Goal: Task Accomplishment & Management: Manage account settings

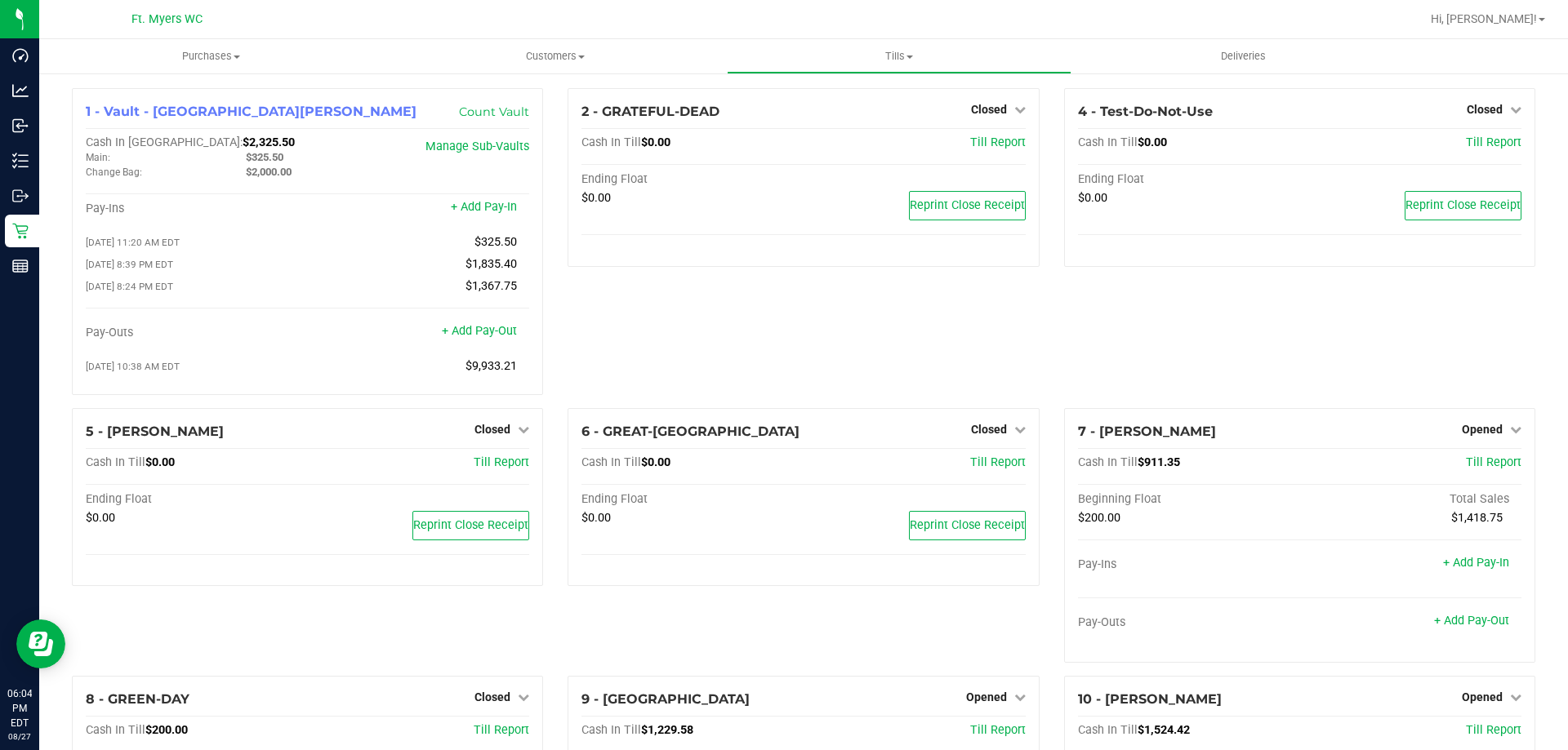
click at [853, 649] on div "6 - GREAT-BRITAIN Closed Open Till Cash In Till $0.00 Till Report Ending Float …" at bounding box center [803, 542] width 496 height 268
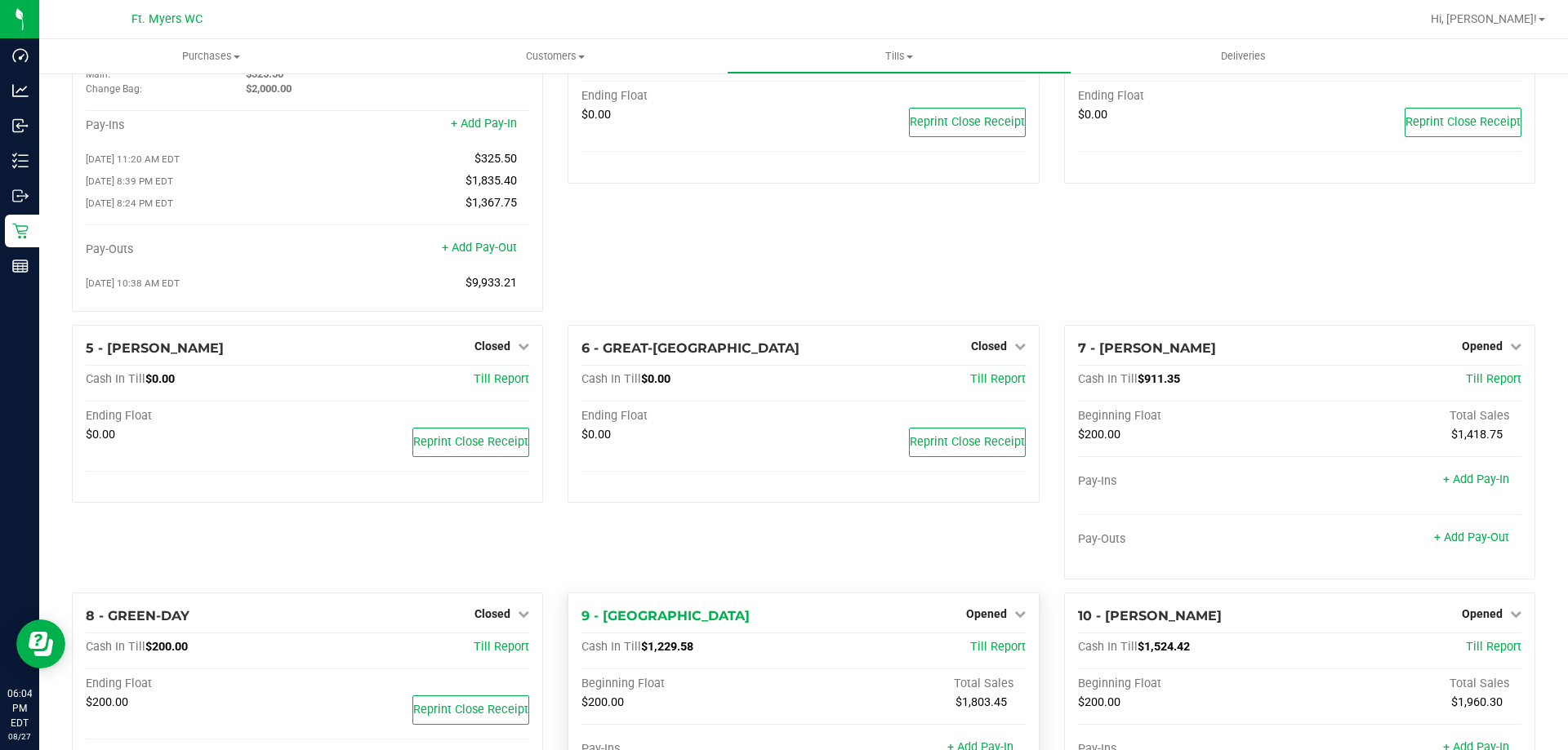
scroll to position [245, 0]
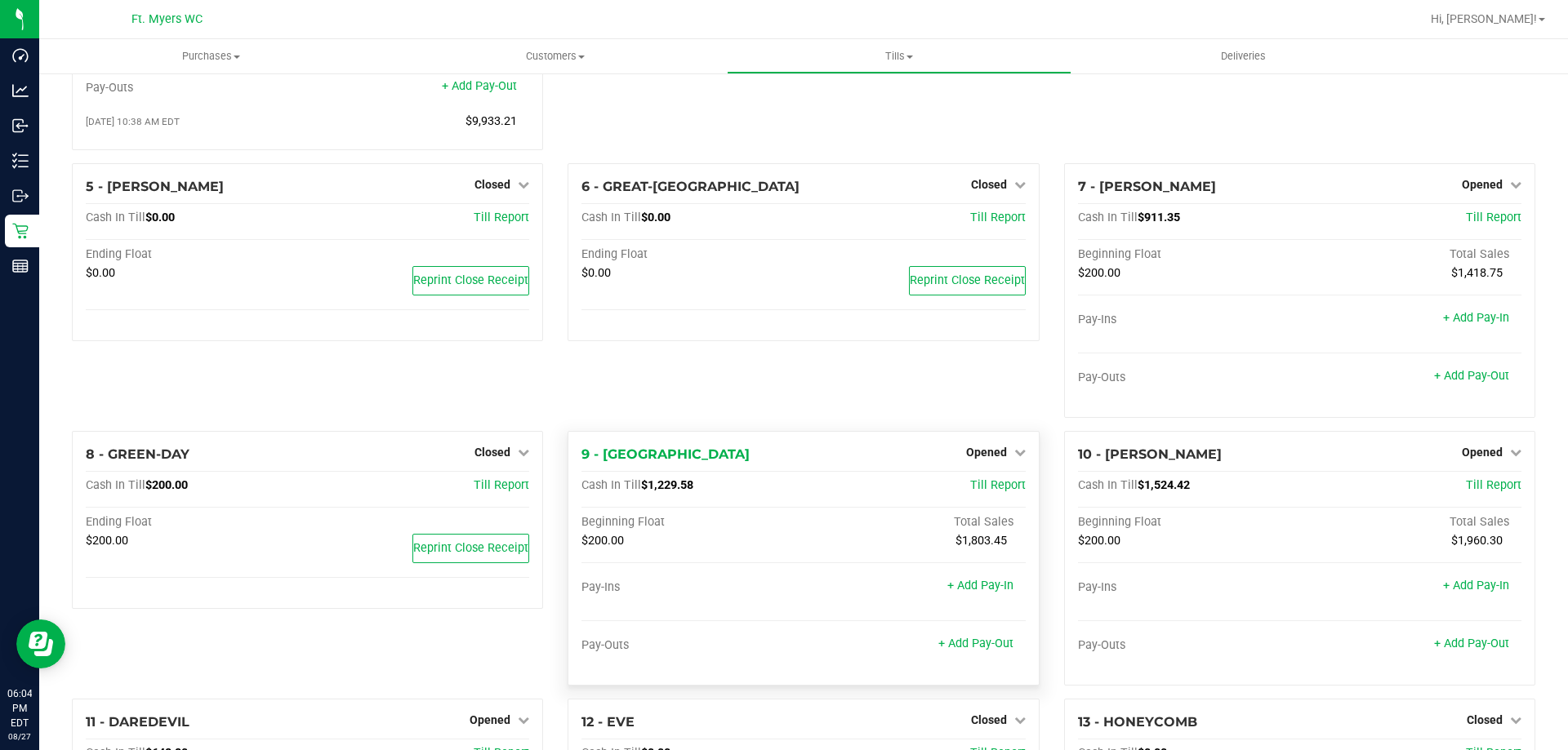
click at [966, 448] on div "Opened" at bounding box center [995, 452] width 60 height 20
click at [968, 457] on span "Opened" at bounding box center [986, 453] width 41 height 13
click at [974, 493] on link "Close Till" at bounding box center [988, 486] width 44 height 13
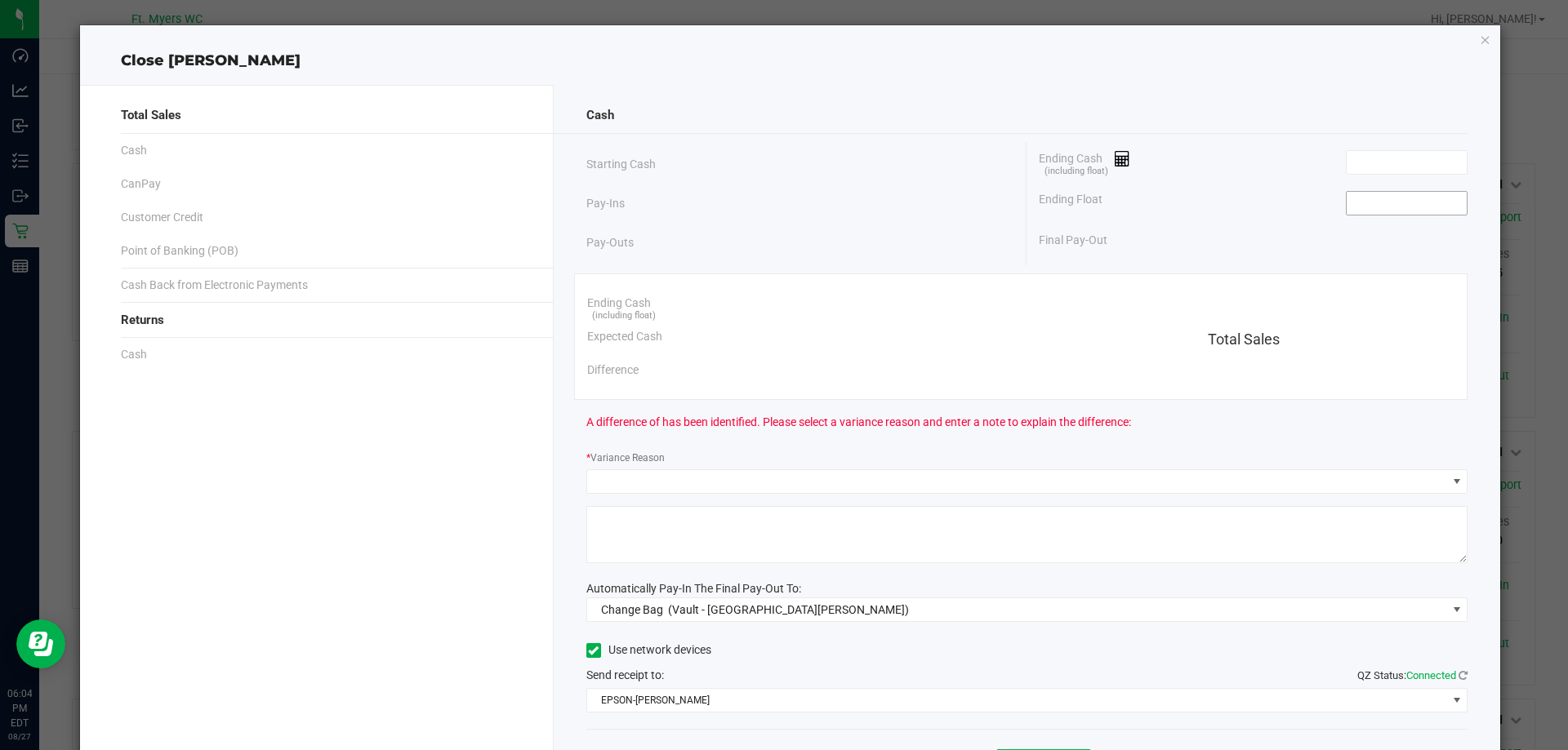
click at [1389, 212] on input at bounding box center [1407, 203] width 120 height 23
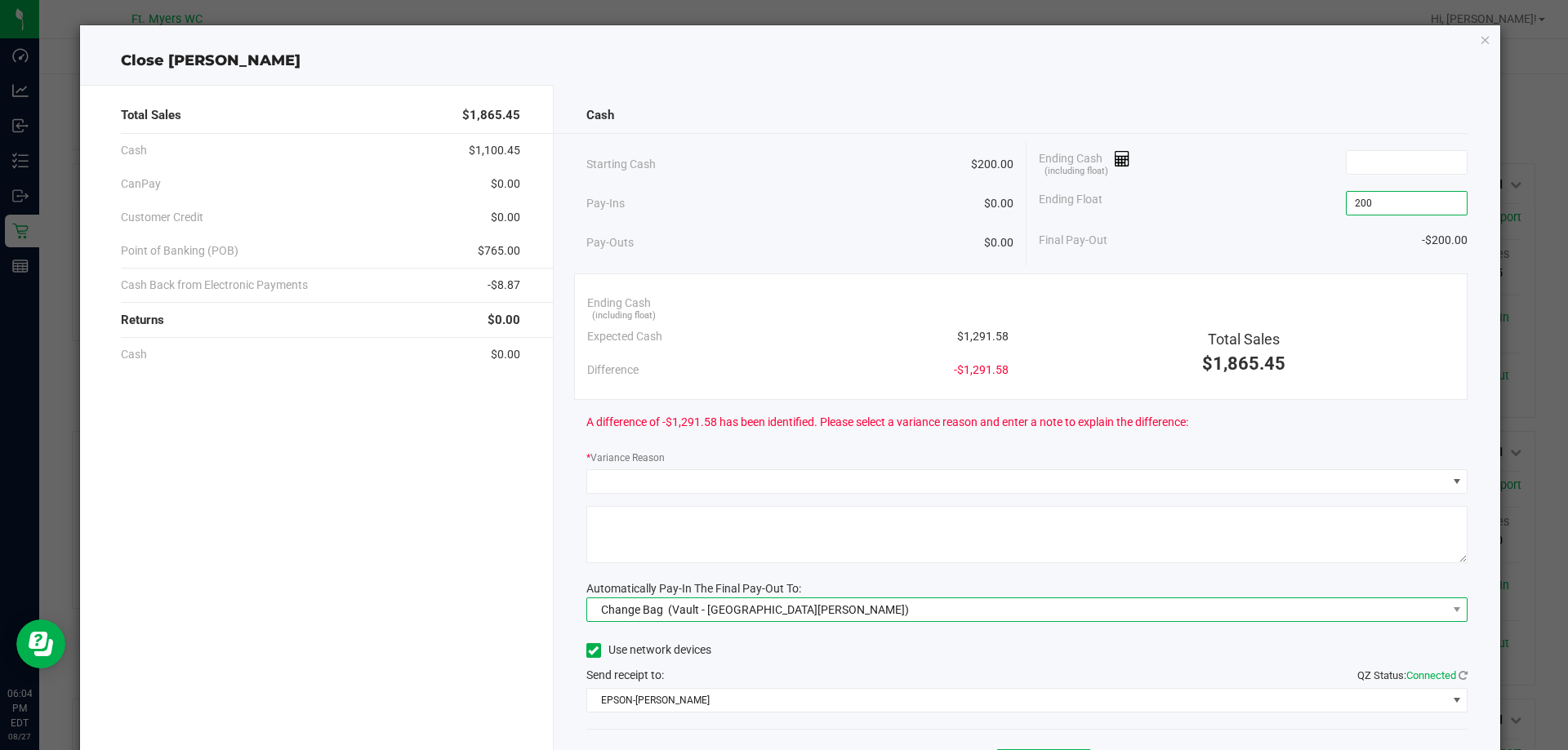
type input "$200.00"
click at [669, 609] on span "(Vault - [GEOGRAPHIC_DATA][PERSON_NAME])" at bounding box center [789, 610] width 241 height 13
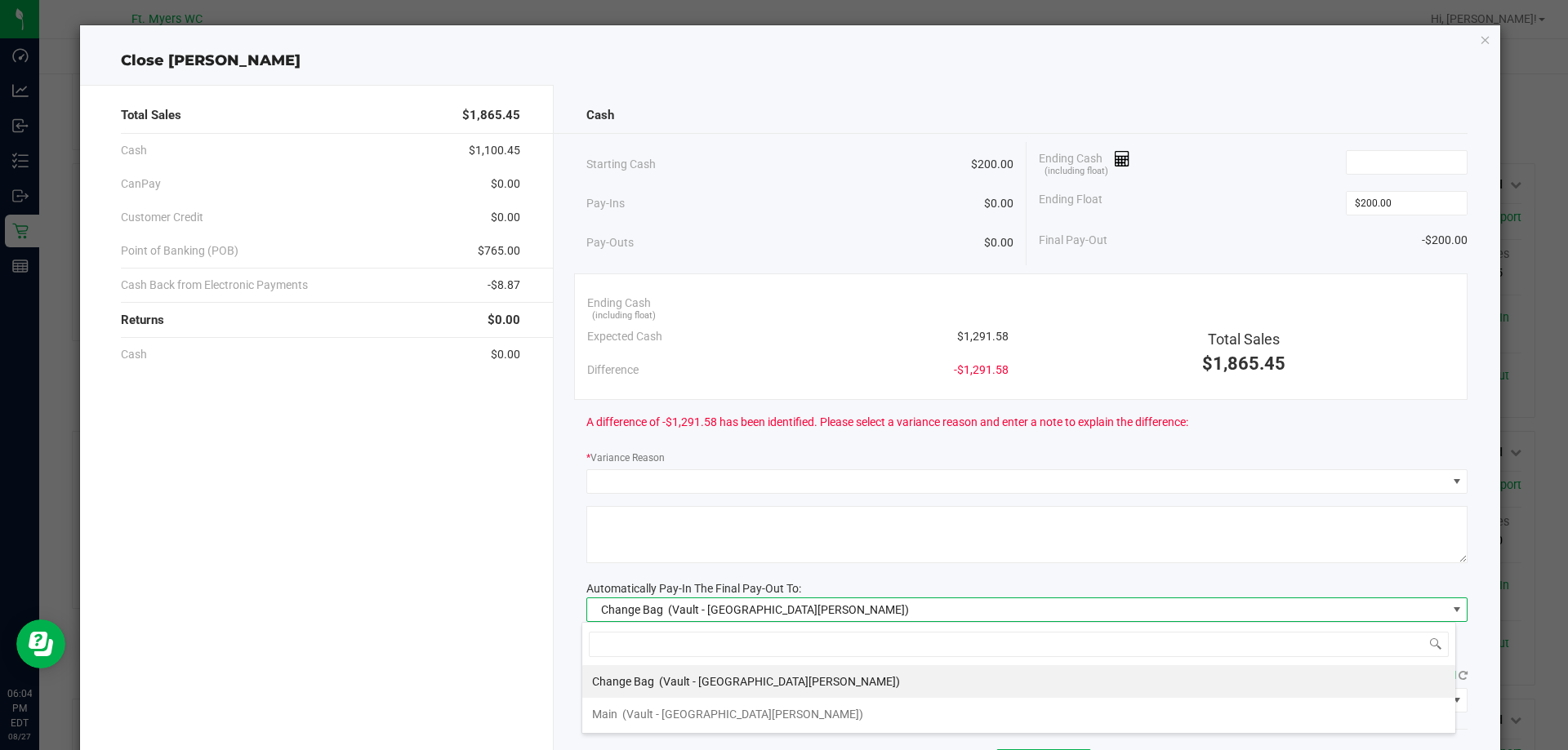
scroll to position [25, 874]
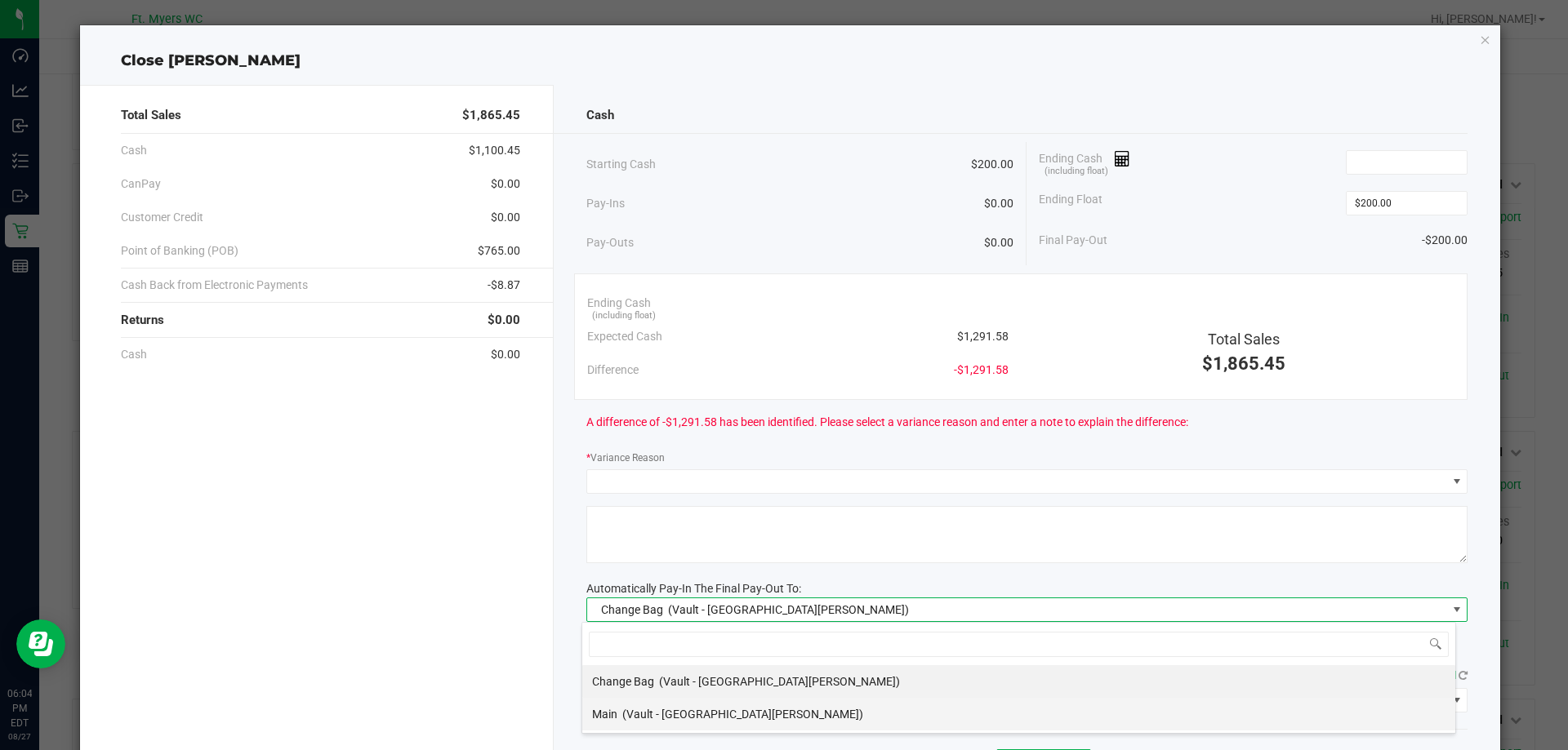
click at [663, 718] on span "(Vault - [GEOGRAPHIC_DATA][PERSON_NAME])" at bounding box center [743, 715] width 241 height 13
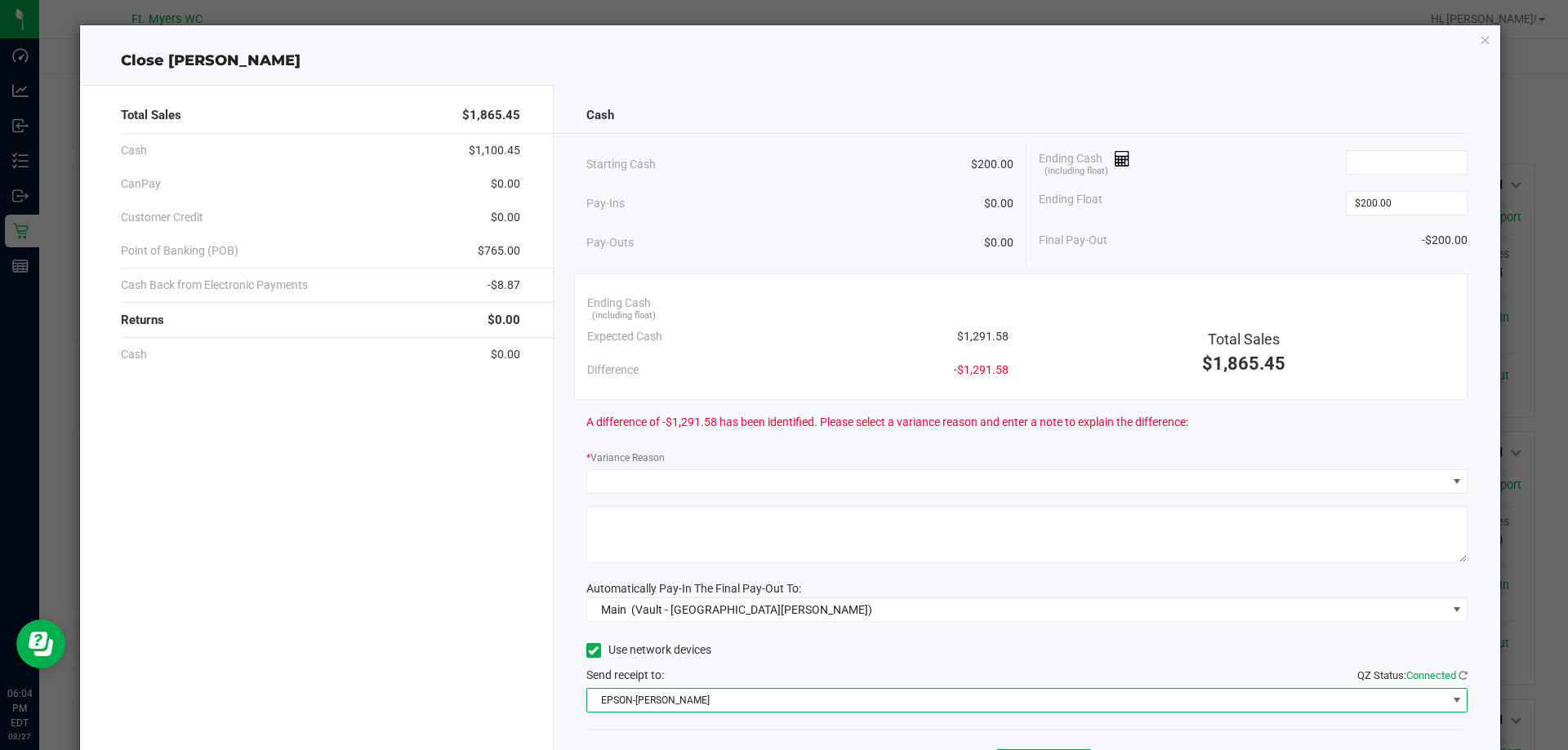
click at [787, 700] on span "EPSON-[PERSON_NAME]" at bounding box center [1017, 701] width 860 height 23
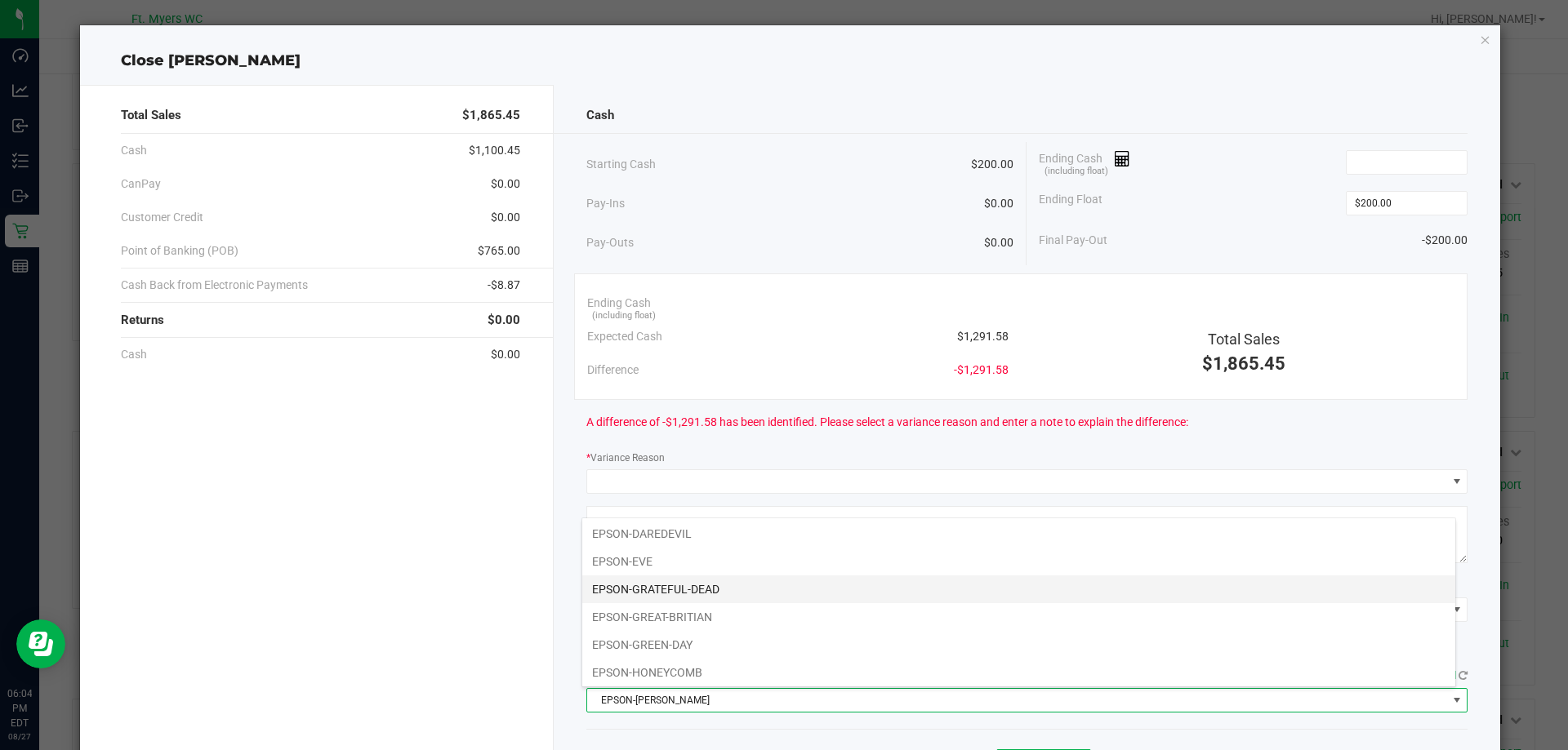
scroll to position [114, 0]
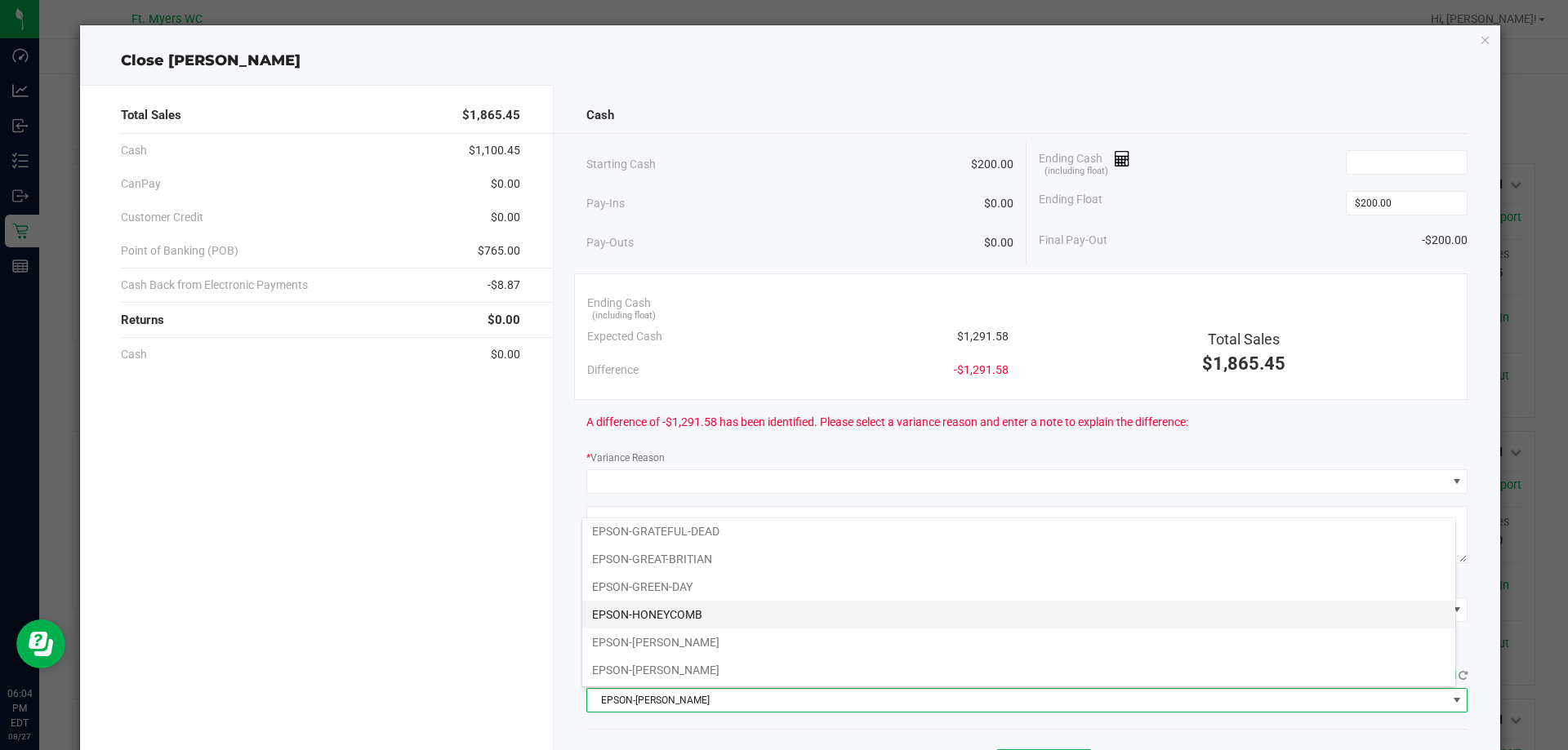
click at [686, 622] on li "EPSON-HONEYCOMB" at bounding box center [1018, 614] width 873 height 28
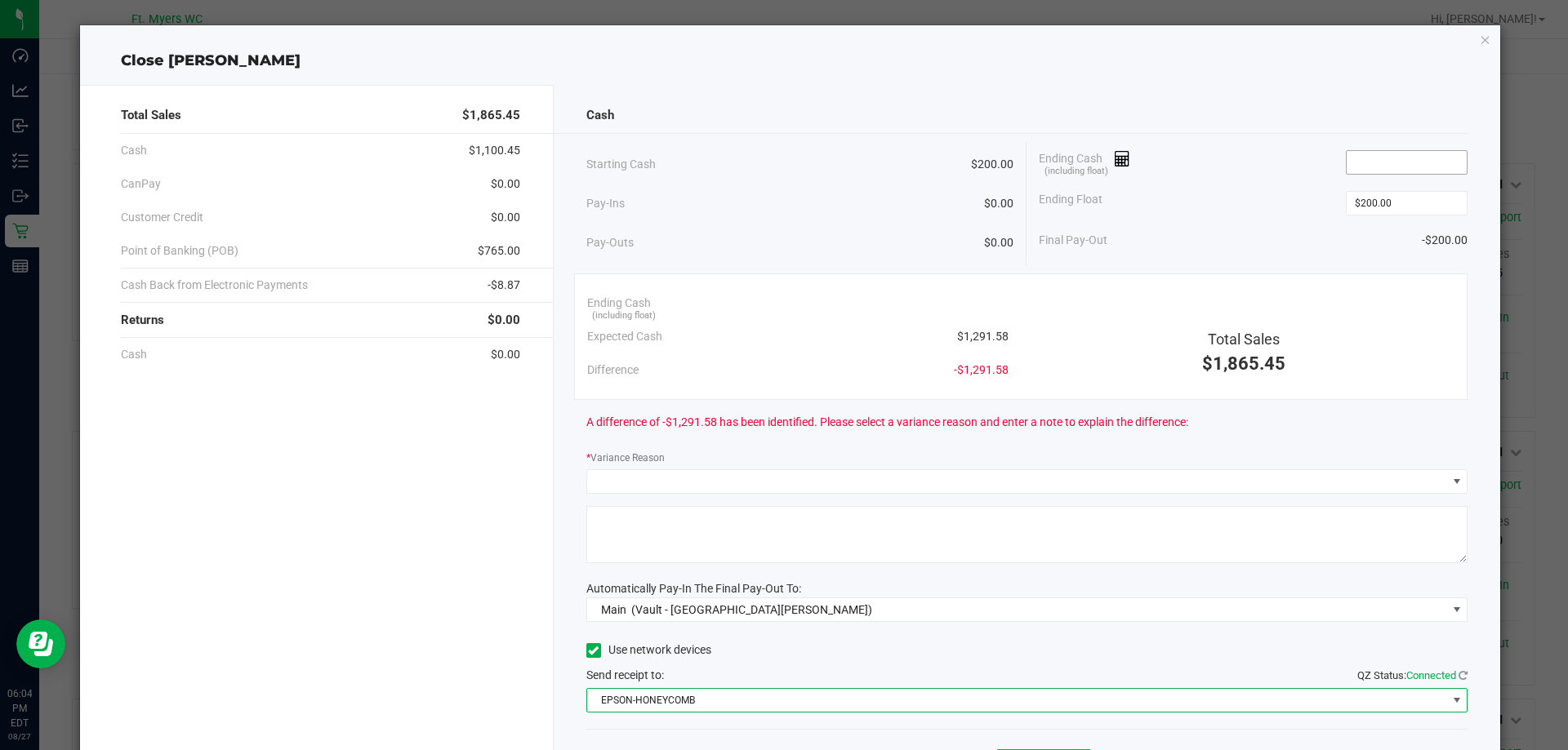
click at [1432, 158] on input at bounding box center [1407, 162] width 120 height 23
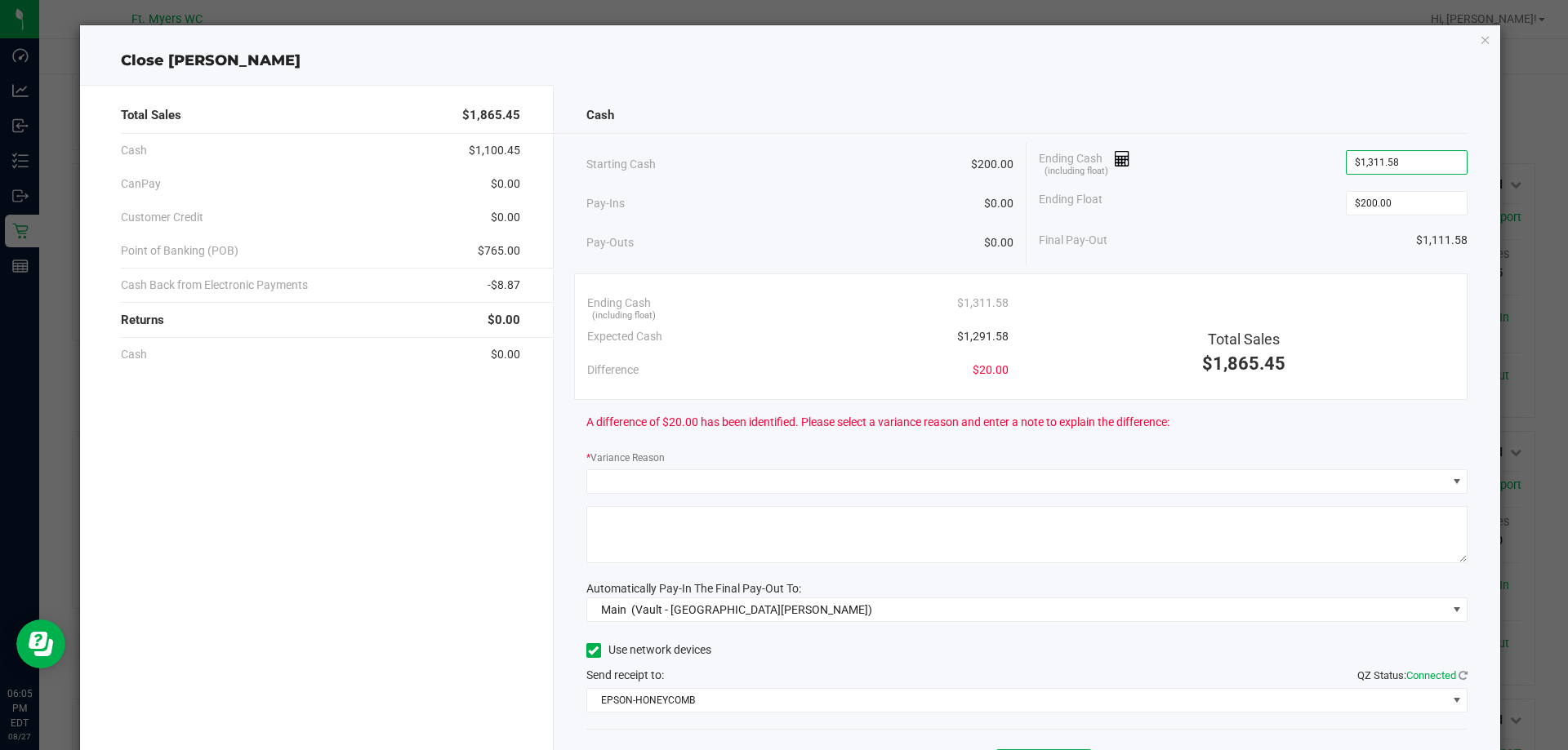
click at [1137, 292] on div "Total Sales $1,865.45" at bounding box center [1244, 332] width 446 height 91
click at [1364, 162] on input "1311.58" at bounding box center [1407, 162] width 120 height 23
click at [1357, 168] on input "1311.58" at bounding box center [1407, 162] width 120 height 23
click at [1133, 327] on div "Total Sales $1,865.45" at bounding box center [1244, 332] width 446 height 91
click at [1415, 135] on div "Cash Starting Cash $200.00 Pay-Ins $0.00 Pay-Outs $0.00 Ending Cash (including …" at bounding box center [1028, 452] width 948 height 736
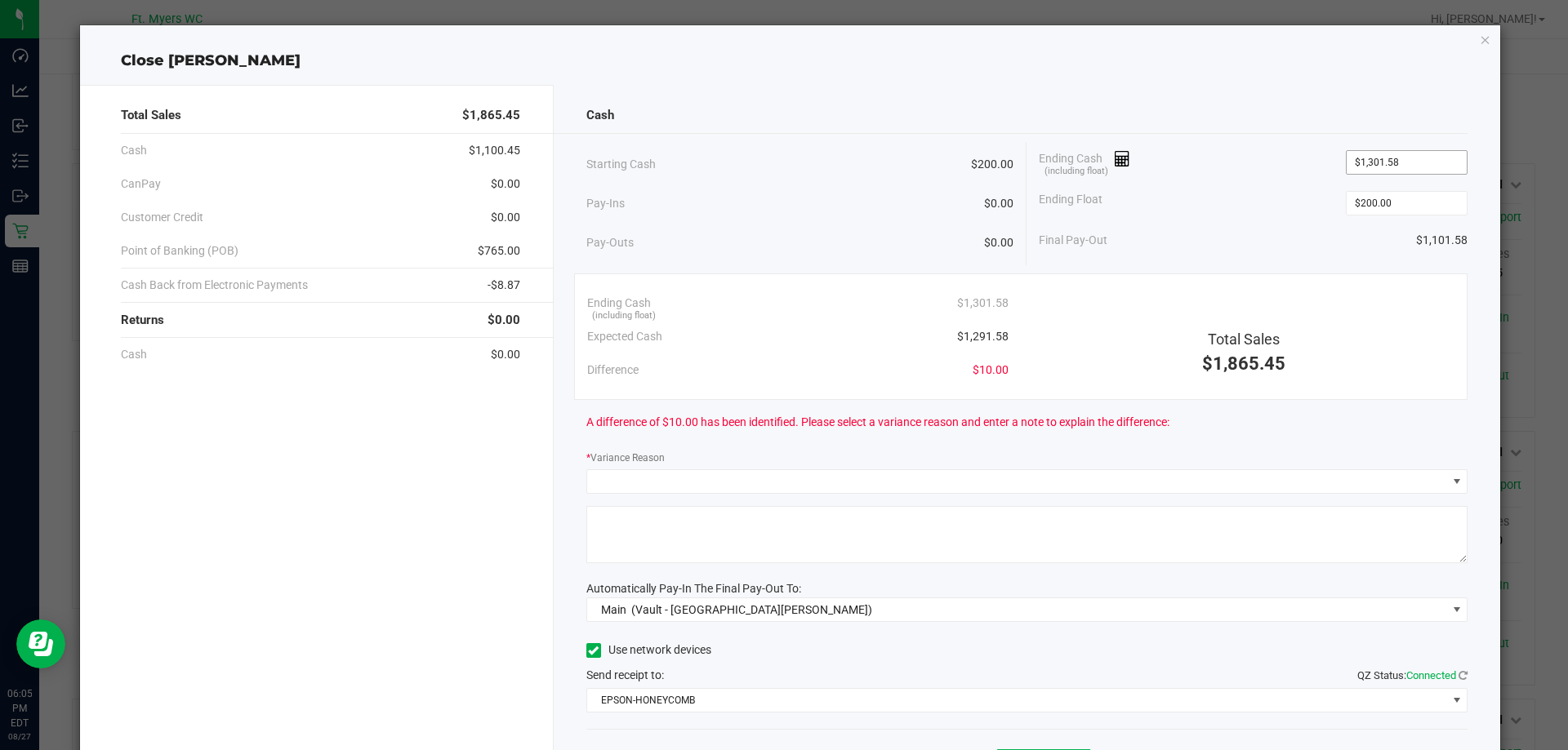
click at [1409, 164] on input "$1,301.58" at bounding box center [1407, 162] width 120 height 23
type input "1301.58"
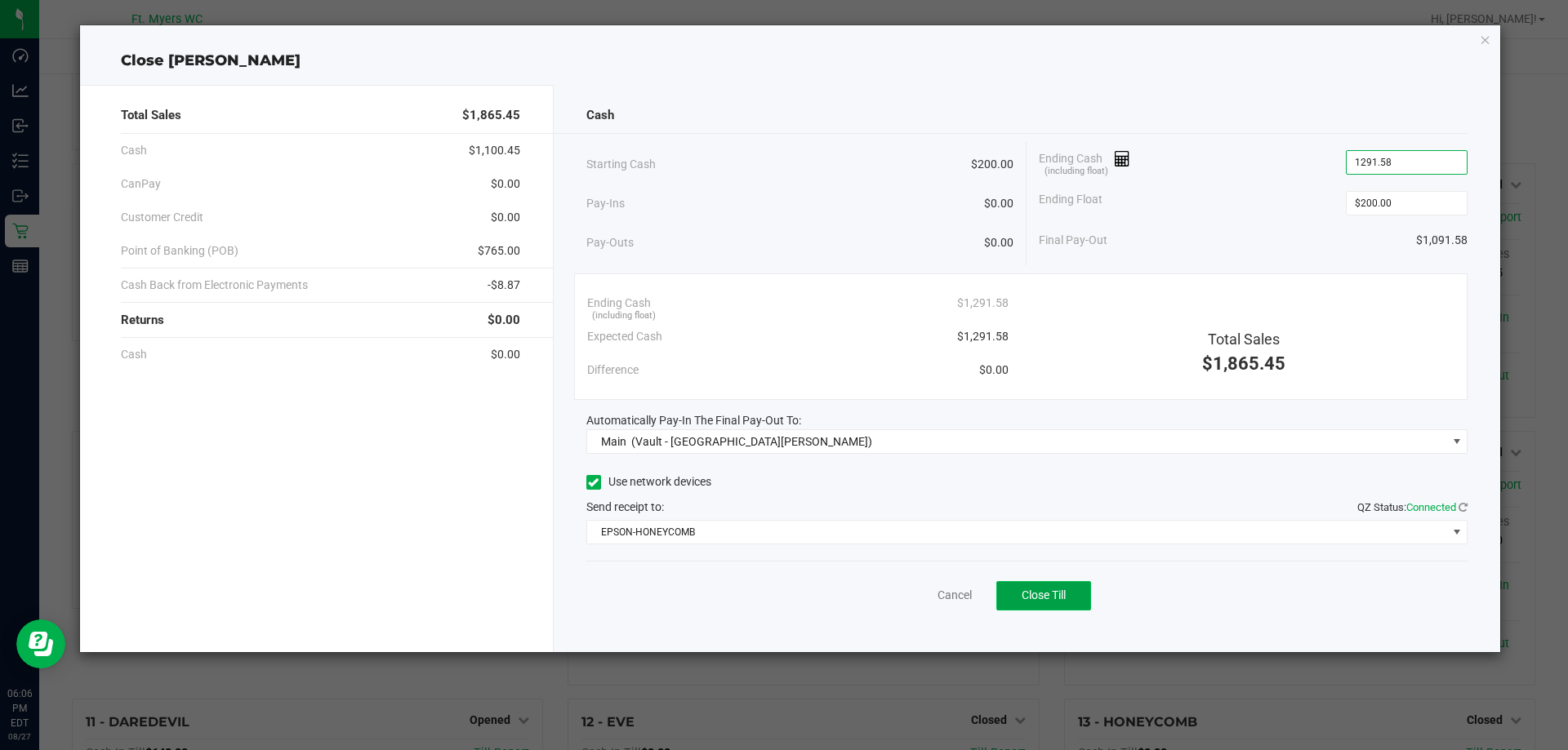
type input "$1,291.58"
click at [1040, 589] on span "Close Till" at bounding box center [1044, 595] width 44 height 13
click at [1486, 39] on icon "button" at bounding box center [1485, 39] width 11 height 20
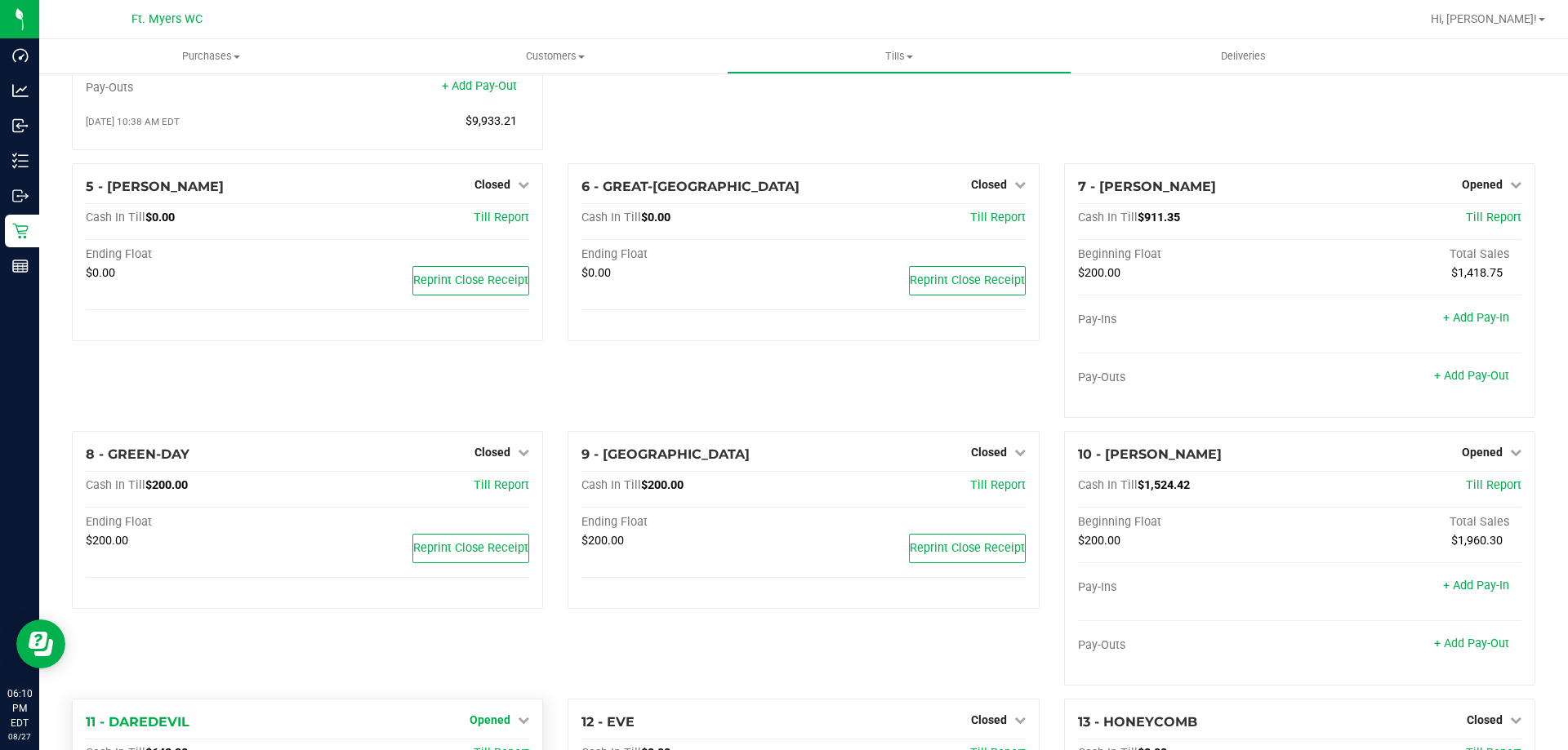
click at [476, 723] on span "Opened" at bounding box center [490, 721] width 41 height 13
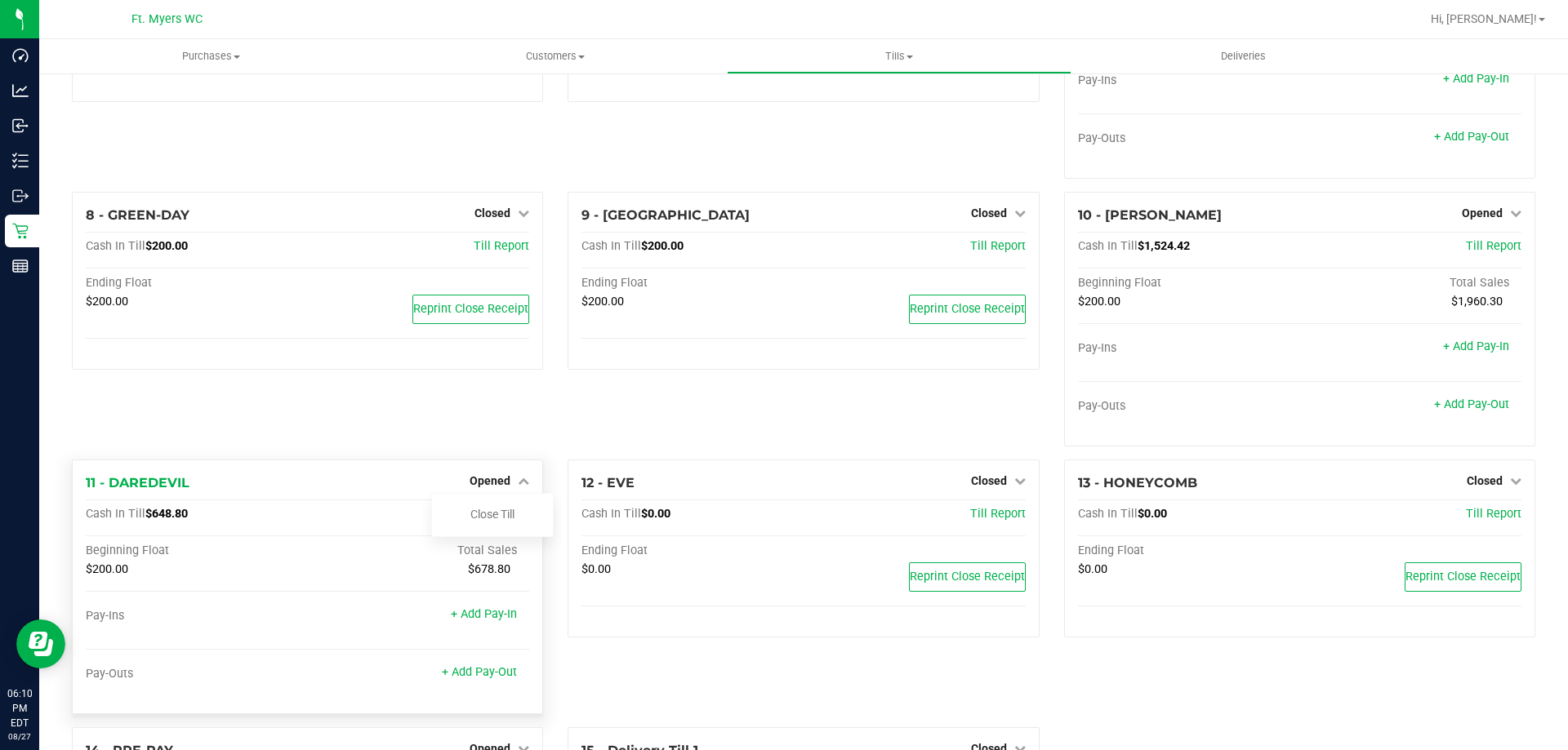
scroll to position [490, 0]
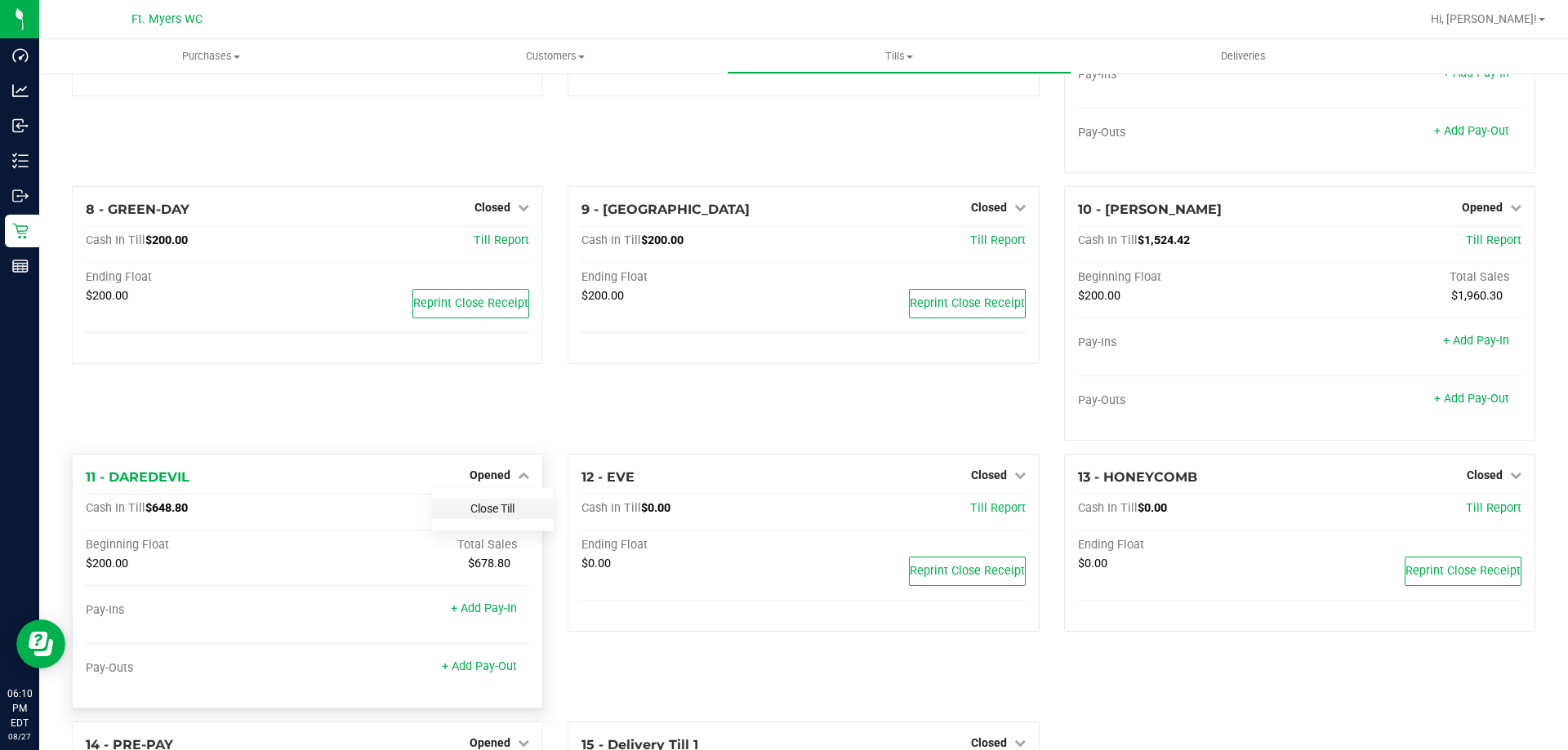
click at [484, 511] on link "Close Till" at bounding box center [492, 509] width 44 height 13
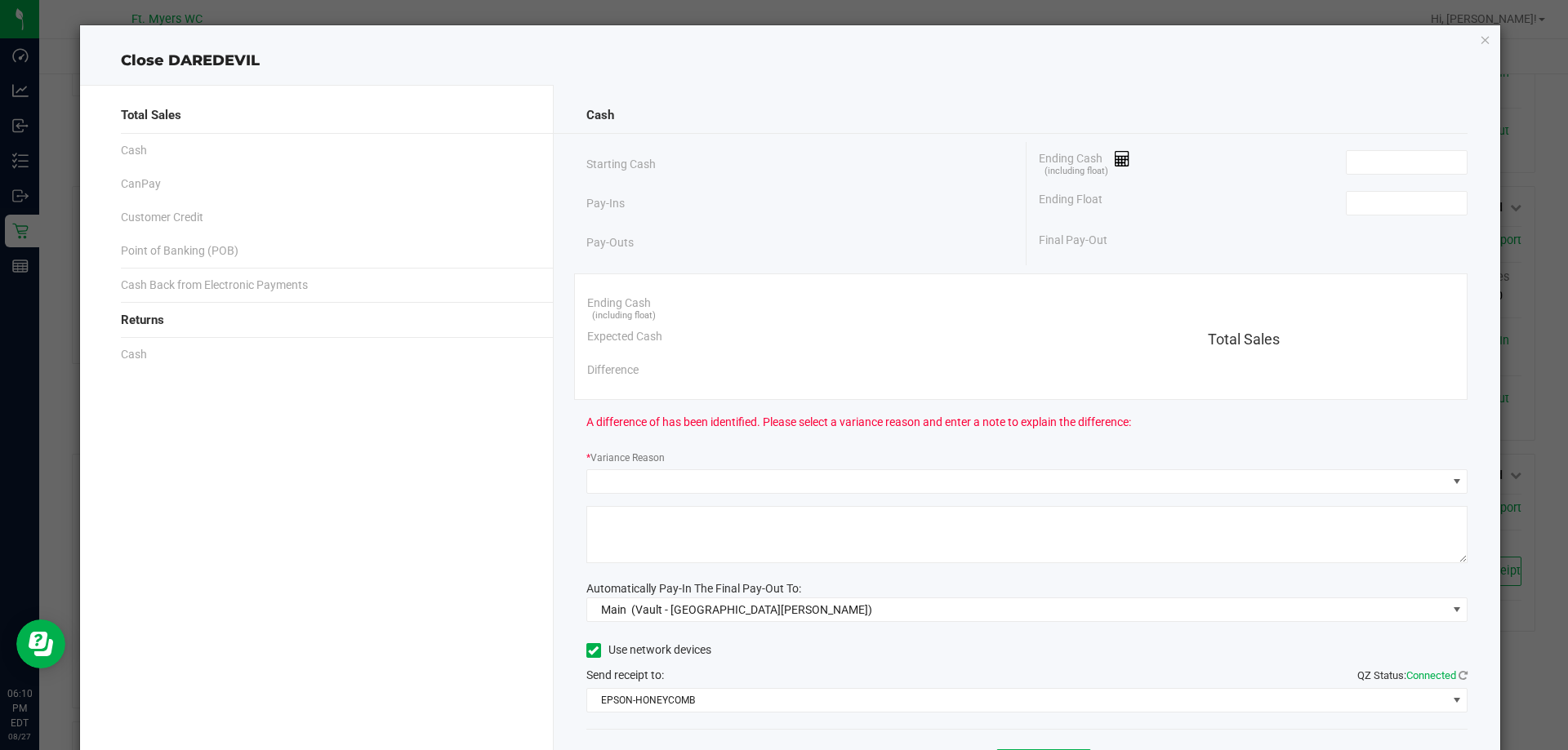
click at [1371, 219] on div "Ending Float" at bounding box center [1254, 203] width 429 height 41
click at [1374, 204] on input at bounding box center [1407, 203] width 120 height 23
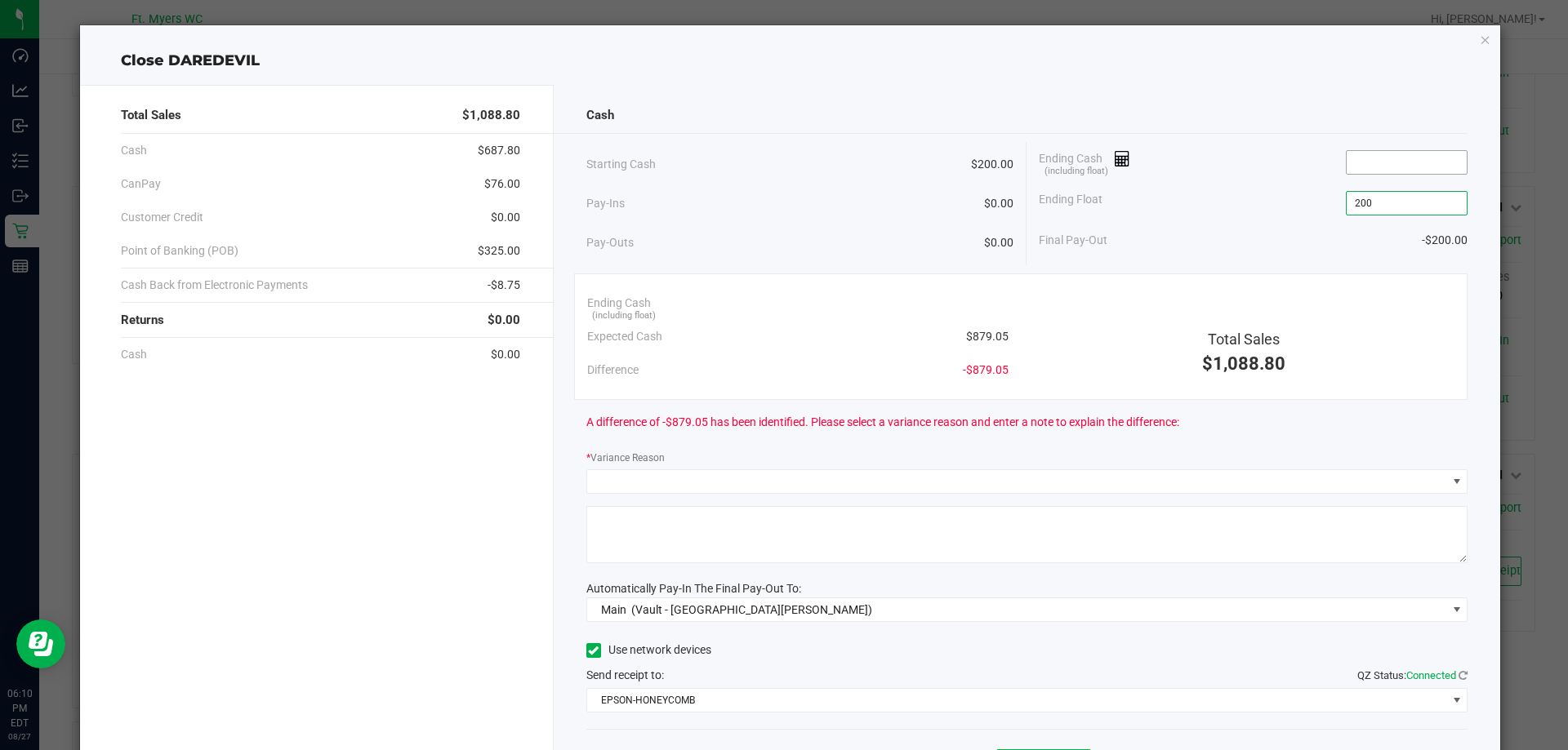
type input "$200.00"
click at [1389, 164] on input at bounding box center [1407, 162] width 120 height 23
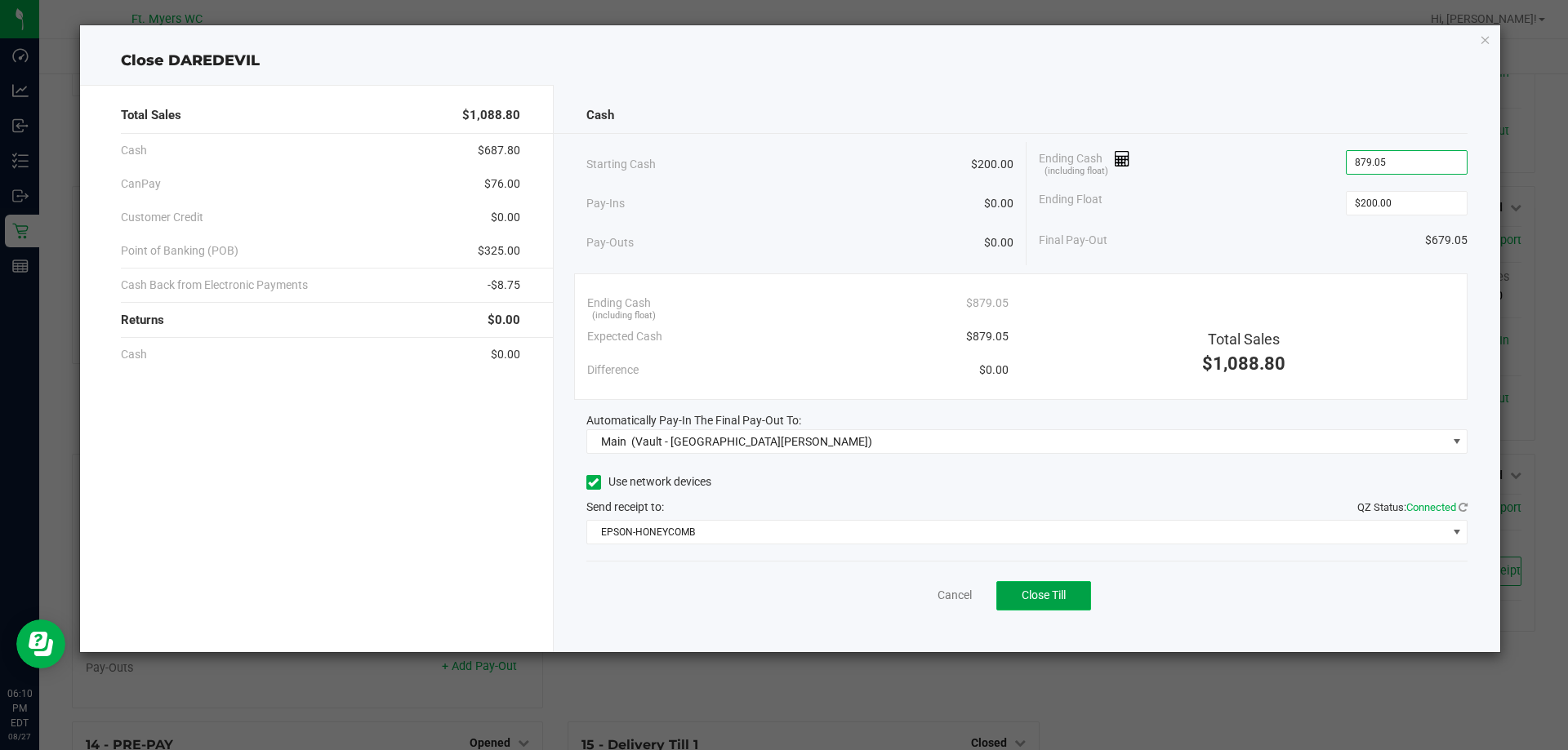
type input "$879.05"
click at [1037, 595] on span "Close Till" at bounding box center [1044, 595] width 44 height 13
click at [1484, 45] on icon "button" at bounding box center [1485, 39] width 11 height 20
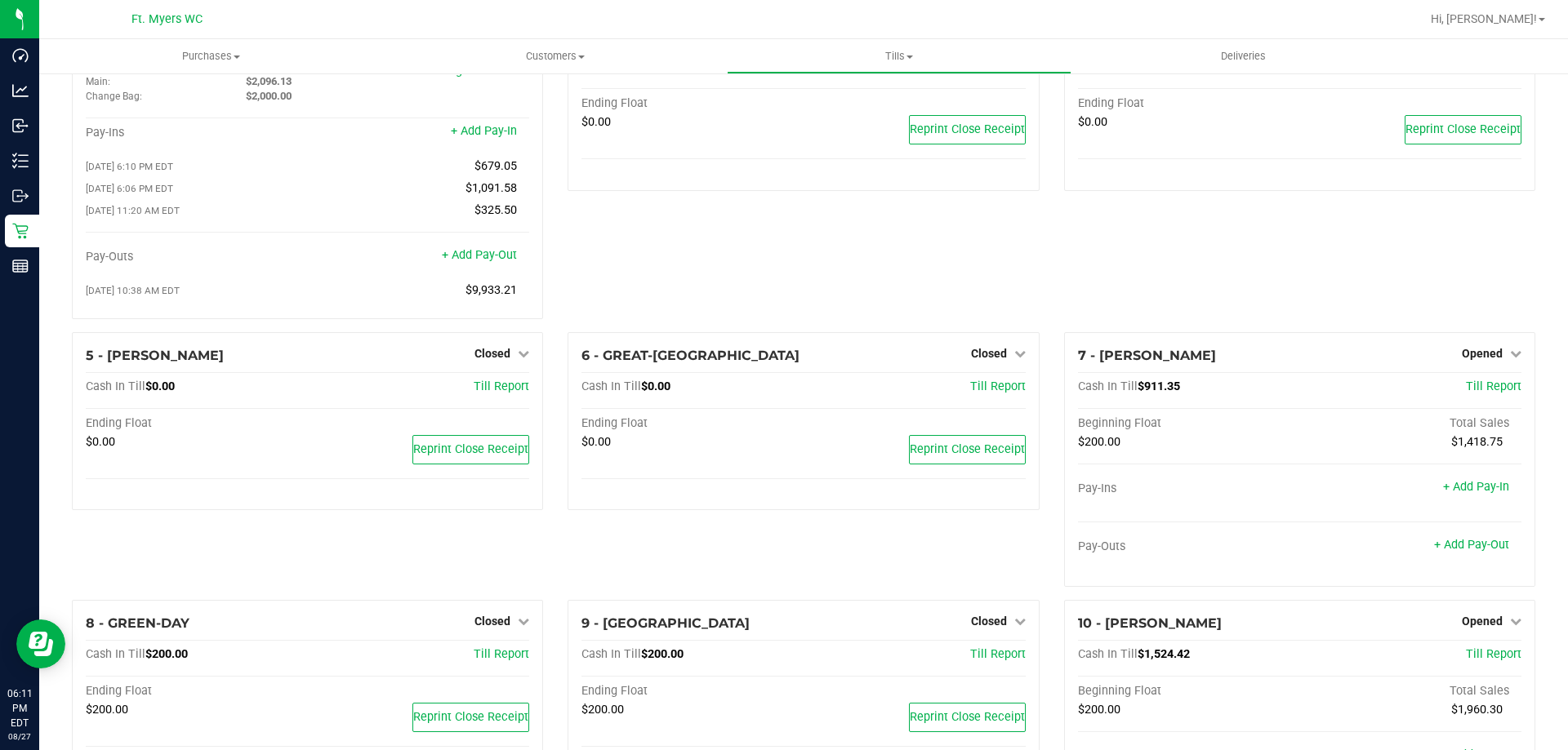
scroll to position [0, 0]
